Goal: Information Seeking & Learning: Find specific fact

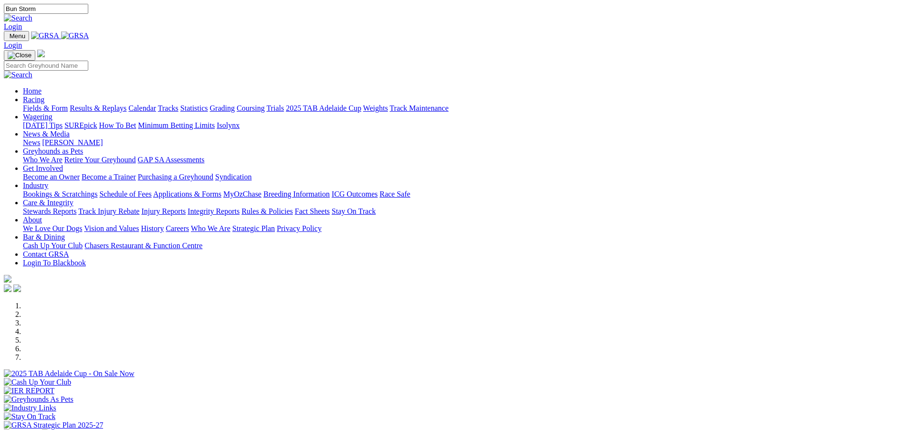
type input "Bun Storm"
click at [32, 14] on img at bounding box center [18, 18] width 29 height 9
click at [70, 130] on link "News & Media" at bounding box center [46, 134] width 47 height 8
